Goal: Information Seeking & Learning: Learn about a topic

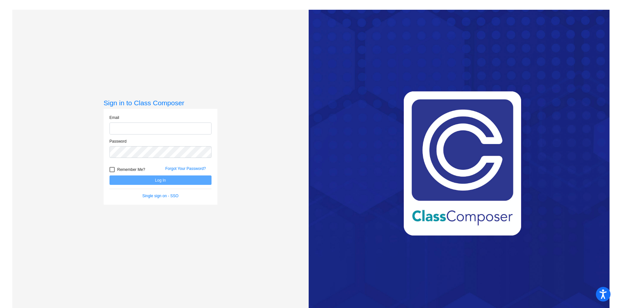
type input "[EMAIL_ADDRESS][DOMAIN_NAME]"
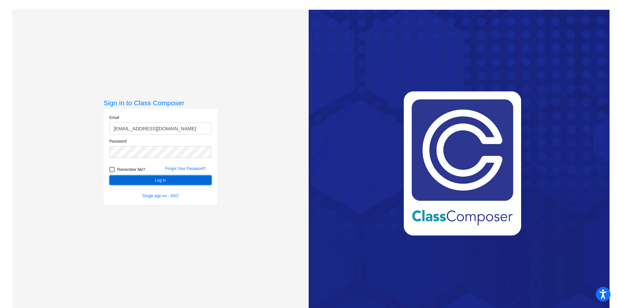
click at [165, 181] on button "Log In" at bounding box center [160, 179] width 102 height 9
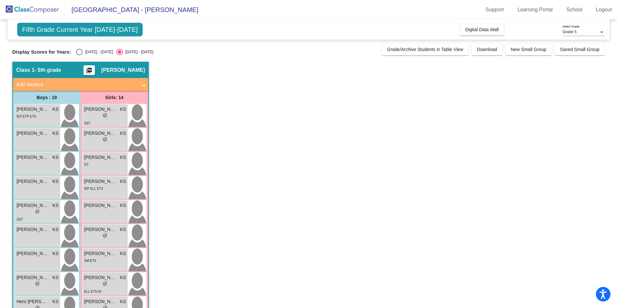
click at [81, 52] on div "Select an option" at bounding box center [79, 52] width 6 height 6
click at [79, 55] on input "[DATE] - [DATE]" at bounding box center [79, 55] width 0 height 0
radio input "true"
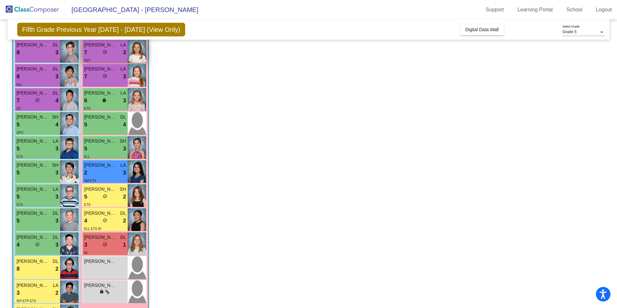
scroll to position [139, 0]
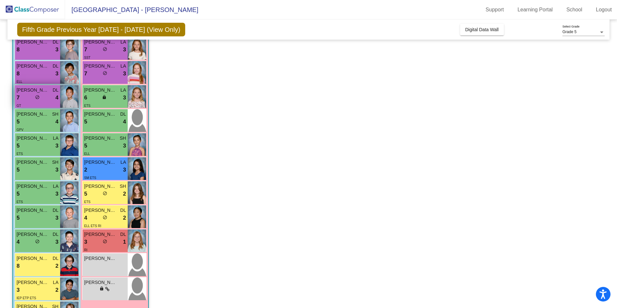
click at [33, 100] on div "7 lock do_not_disturb_alt 4" at bounding box center [38, 98] width 42 height 8
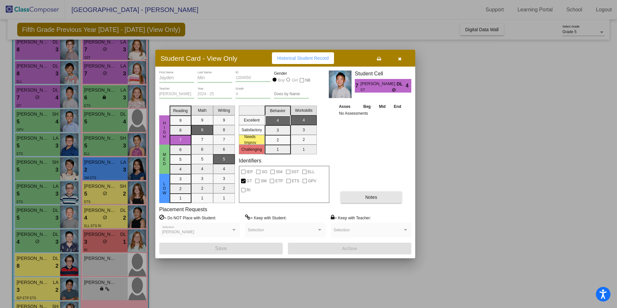
click at [377, 197] on button "Notes" at bounding box center [371, 197] width 61 height 12
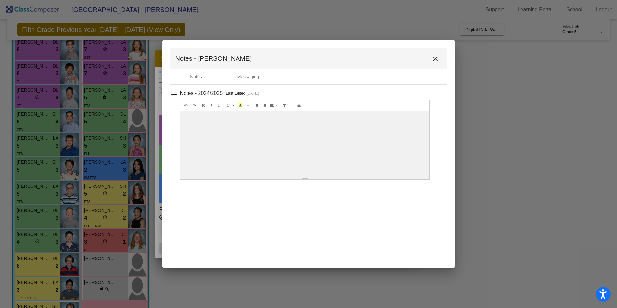
click at [440, 58] on button "close" at bounding box center [435, 58] width 13 height 13
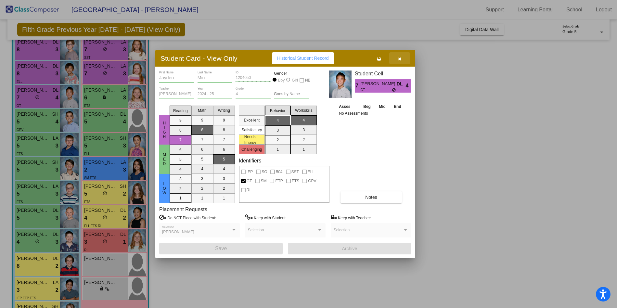
click at [400, 56] on span "button" at bounding box center [400, 58] width 4 height 5
